Goal: Task Accomplishment & Management: Manage account settings

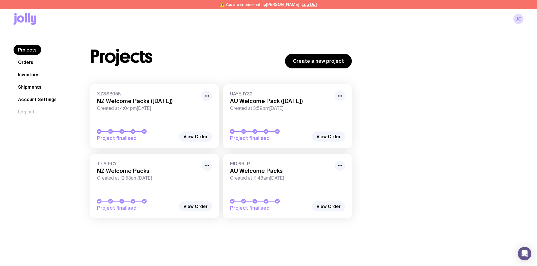
click at [32, 73] on link "Inventory" at bounding box center [28, 75] width 29 height 10
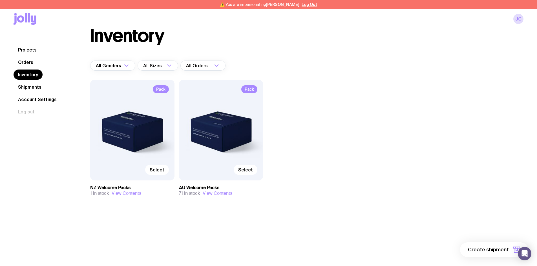
scroll to position [28, 0]
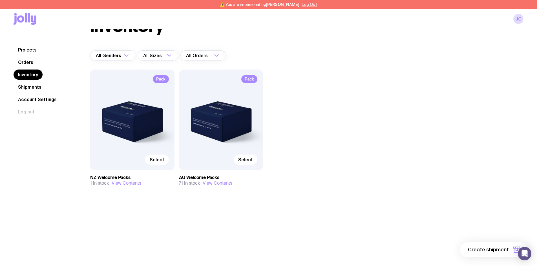
click at [310, 6] on button "Log Out" at bounding box center [309, 4] width 15 height 5
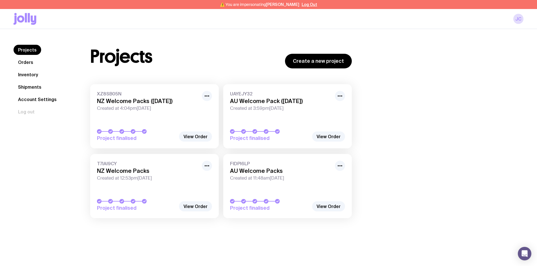
click at [22, 74] on link "Inventory" at bounding box center [28, 75] width 29 height 10
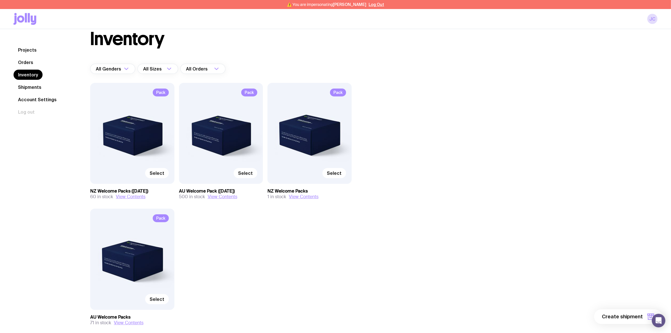
scroll to position [14, 0]
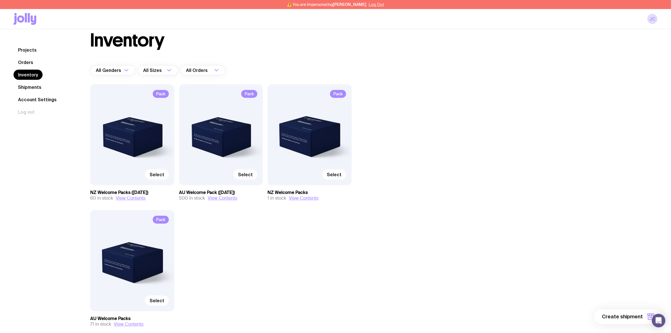
click at [376, 6] on button "Log Out" at bounding box center [376, 4] width 15 height 5
